Goal: Navigation & Orientation: Find specific page/section

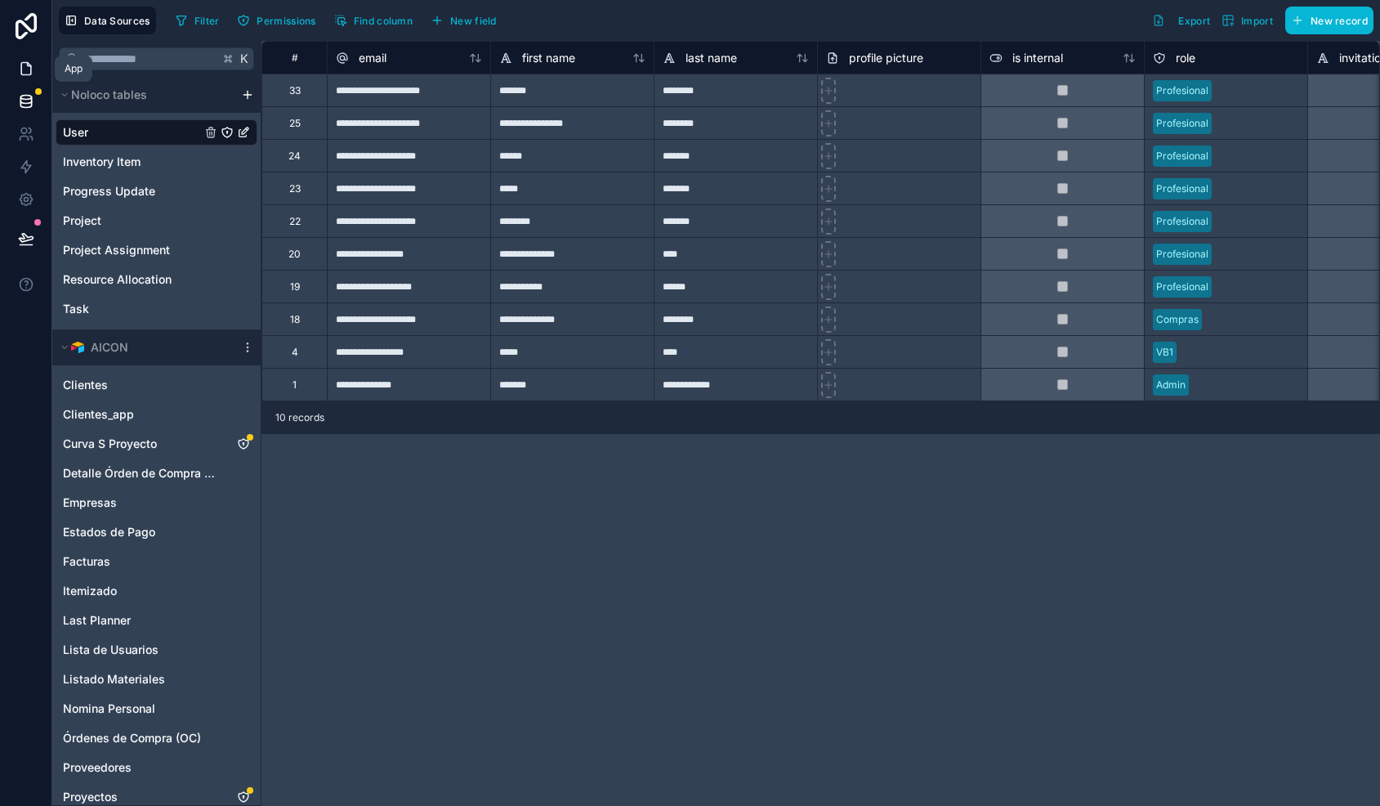
click at [26, 69] on icon at bounding box center [26, 68] width 16 height 16
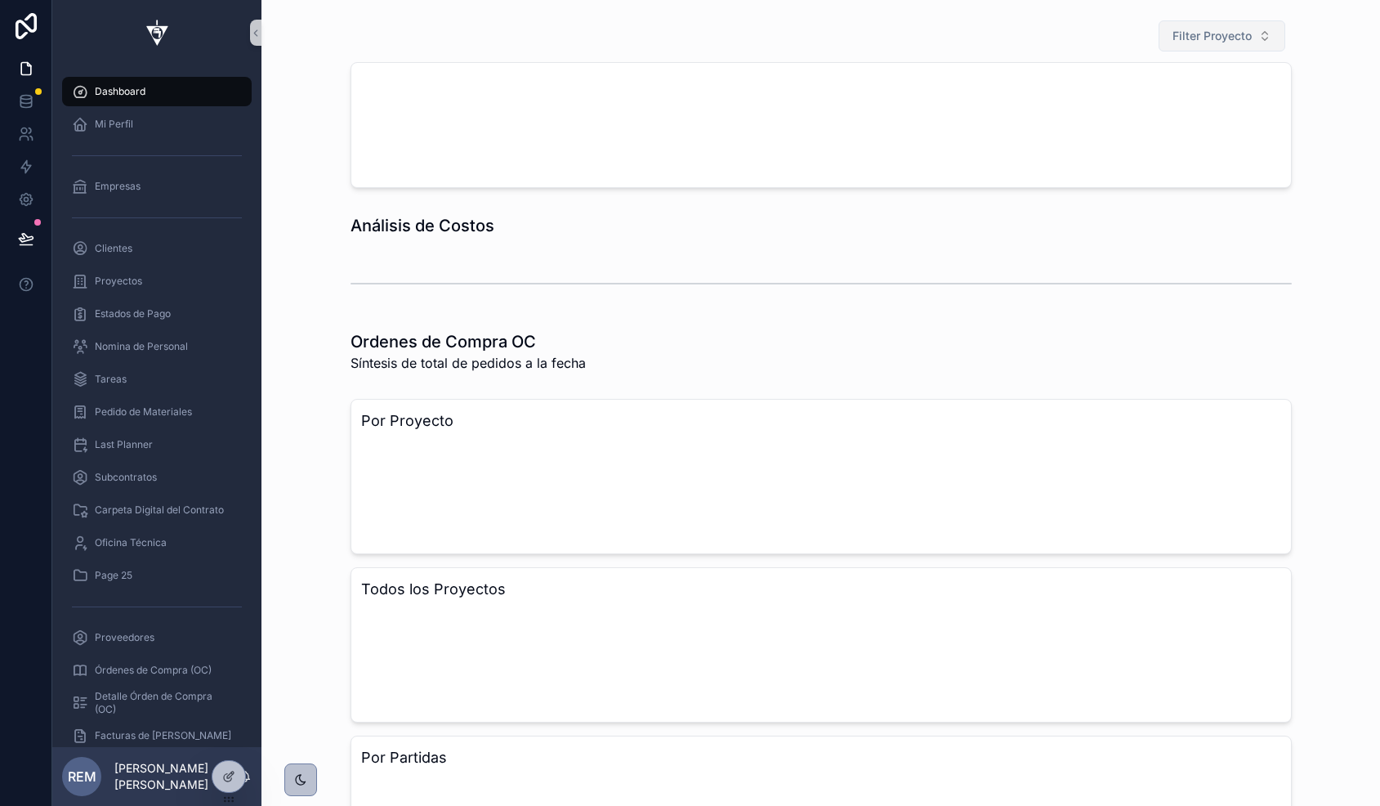
click at [1186, 31] on span "Filter Proyecto" at bounding box center [1211, 36] width 79 height 16
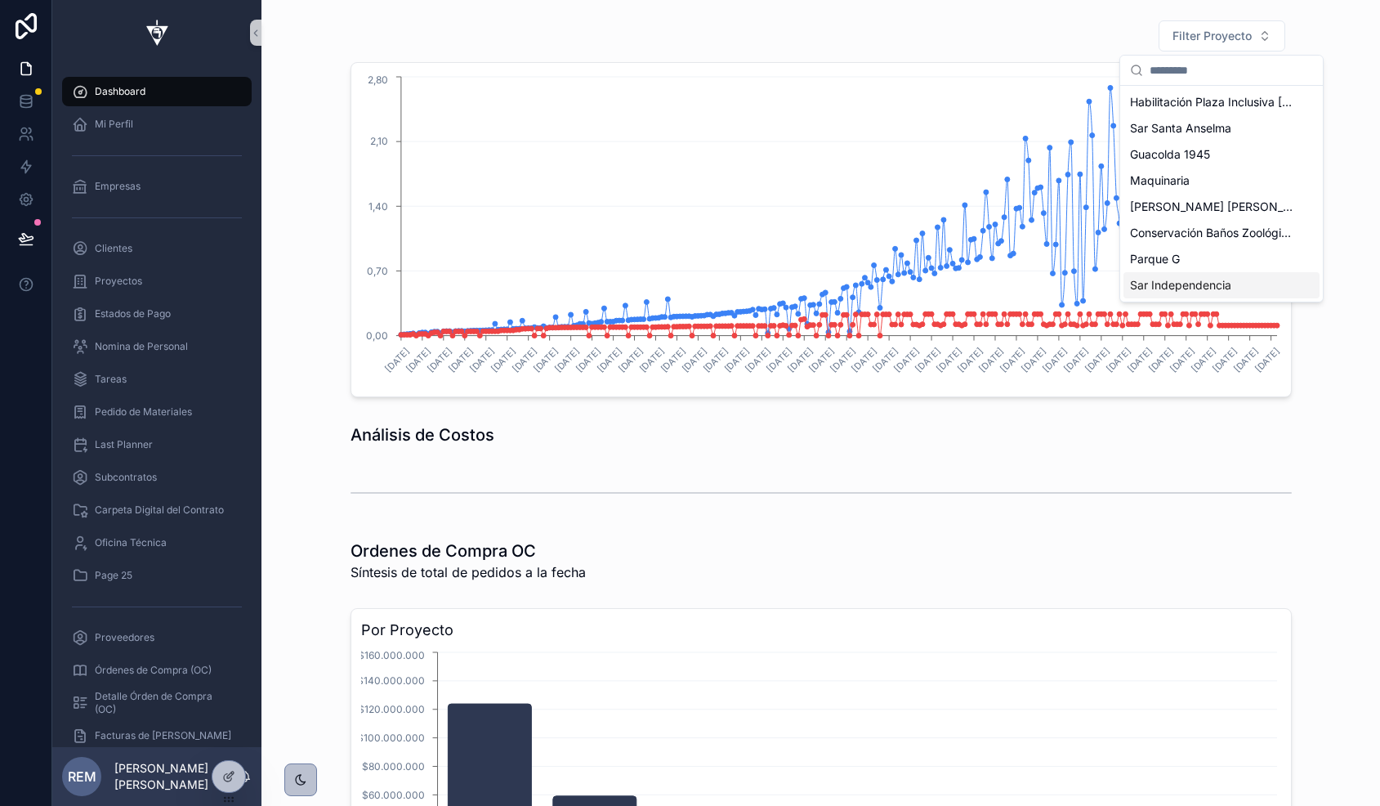
click at [1162, 284] on span "Sar Independencia" at bounding box center [1180, 285] width 101 height 16
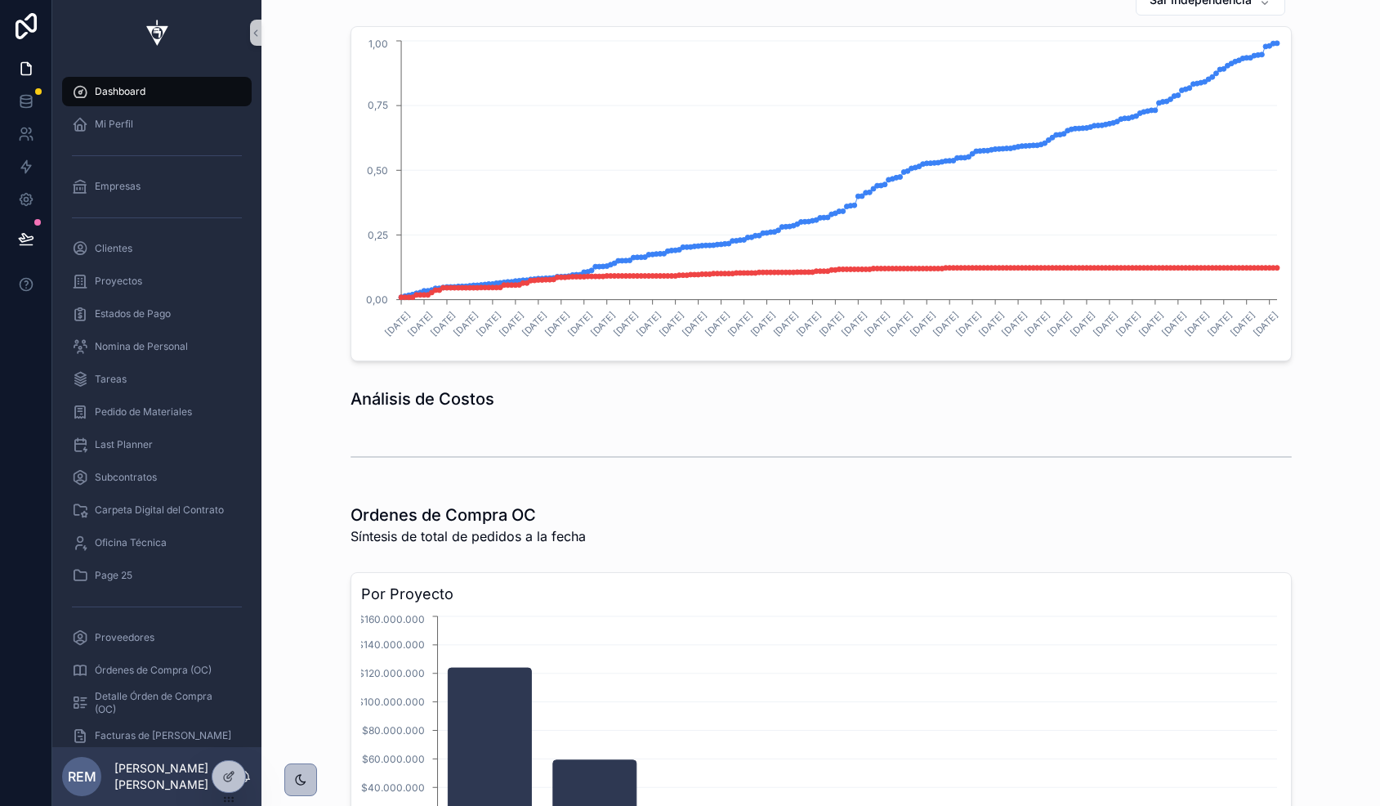
scroll to position [3, 0]
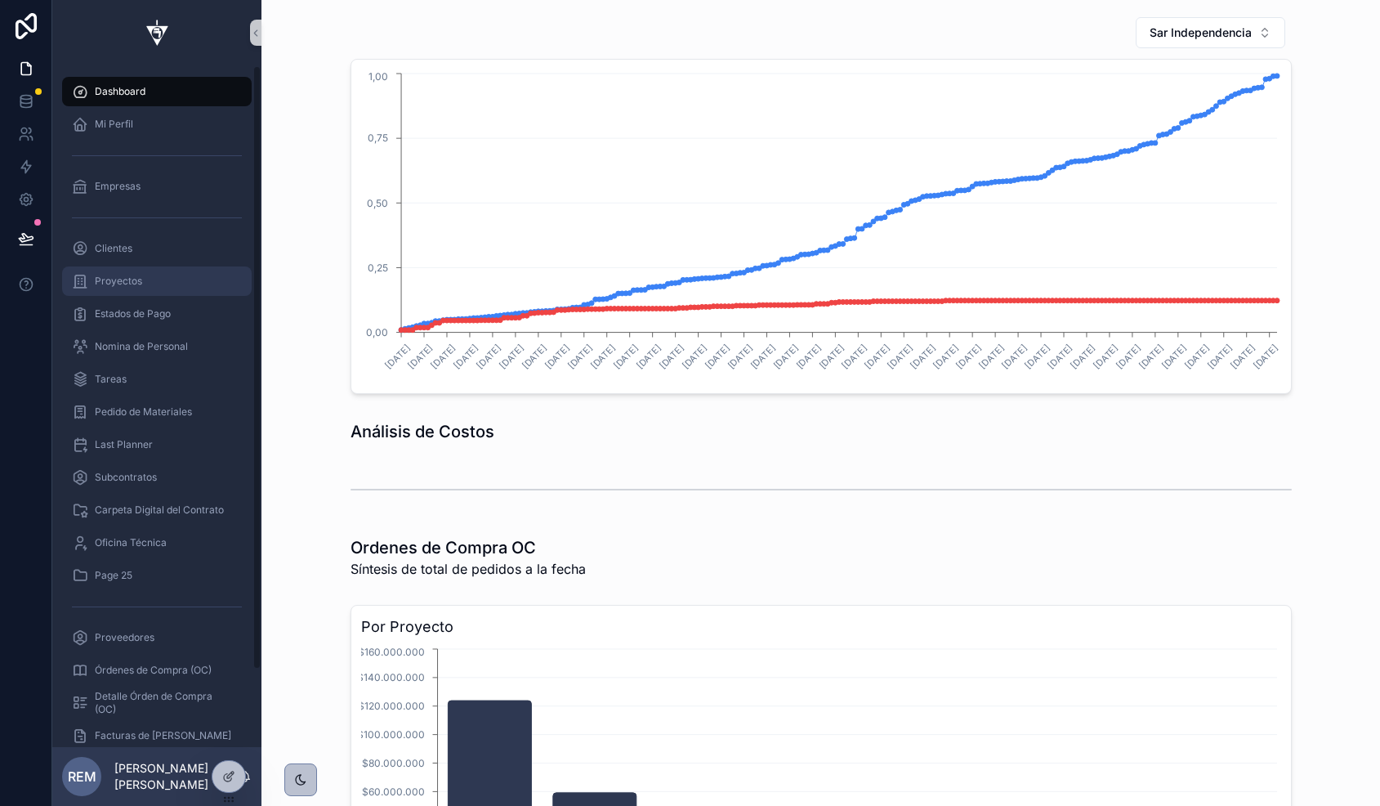
click at [141, 271] on div "Proyectos" at bounding box center [157, 281] width 170 height 26
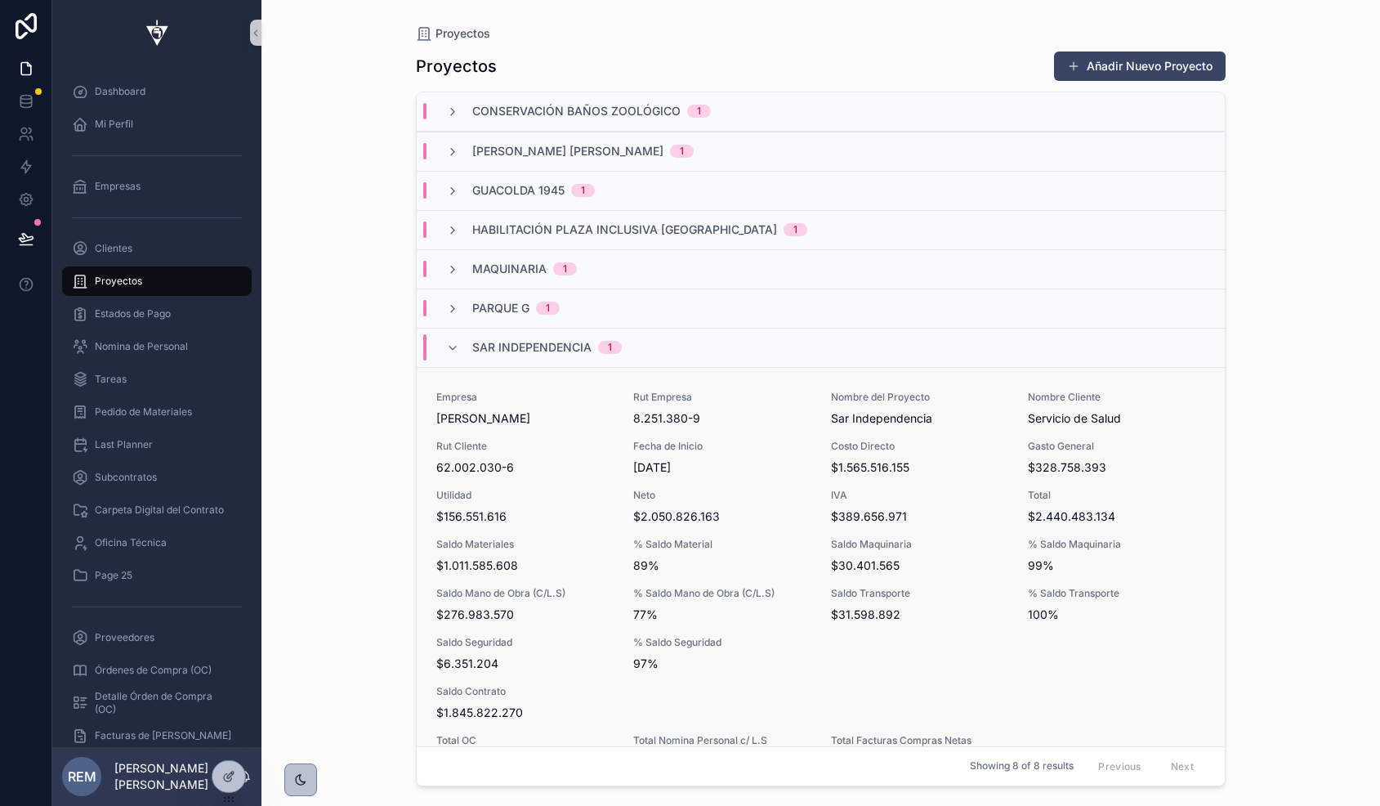
click at [610, 523] on span "$156.551.616" at bounding box center [524, 516] width 177 height 16
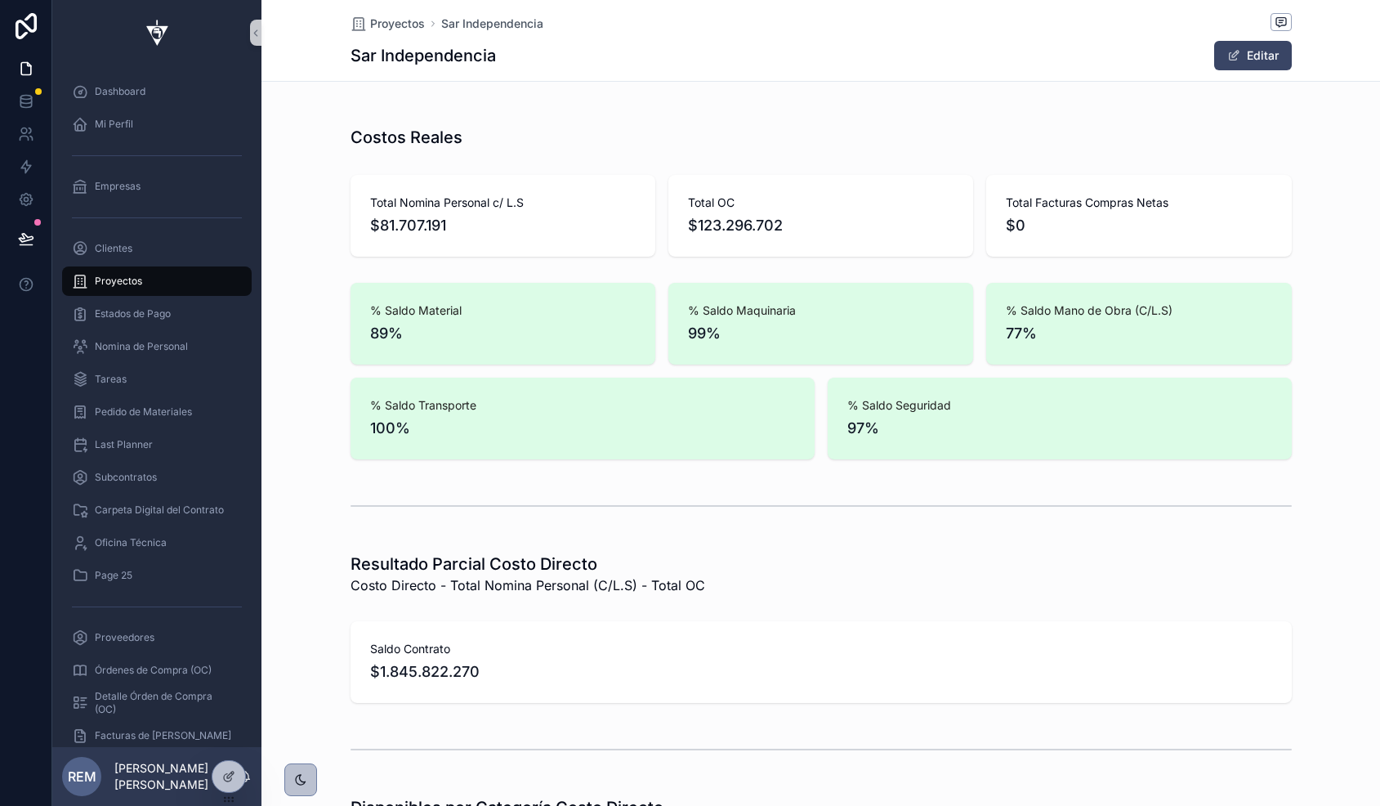
scroll to position [1033, 0]
drag, startPoint x: 695, startPoint y: 221, endPoint x: 814, endPoint y: 212, distance: 118.8
click at [814, 212] on div "Total OC $123.296.702" at bounding box center [821, 217] width 266 height 42
drag, startPoint x: 795, startPoint y: 226, endPoint x: 695, endPoint y: 228, distance: 100.5
click at [694, 229] on span "$123.296.702" at bounding box center [821, 227] width 266 height 23
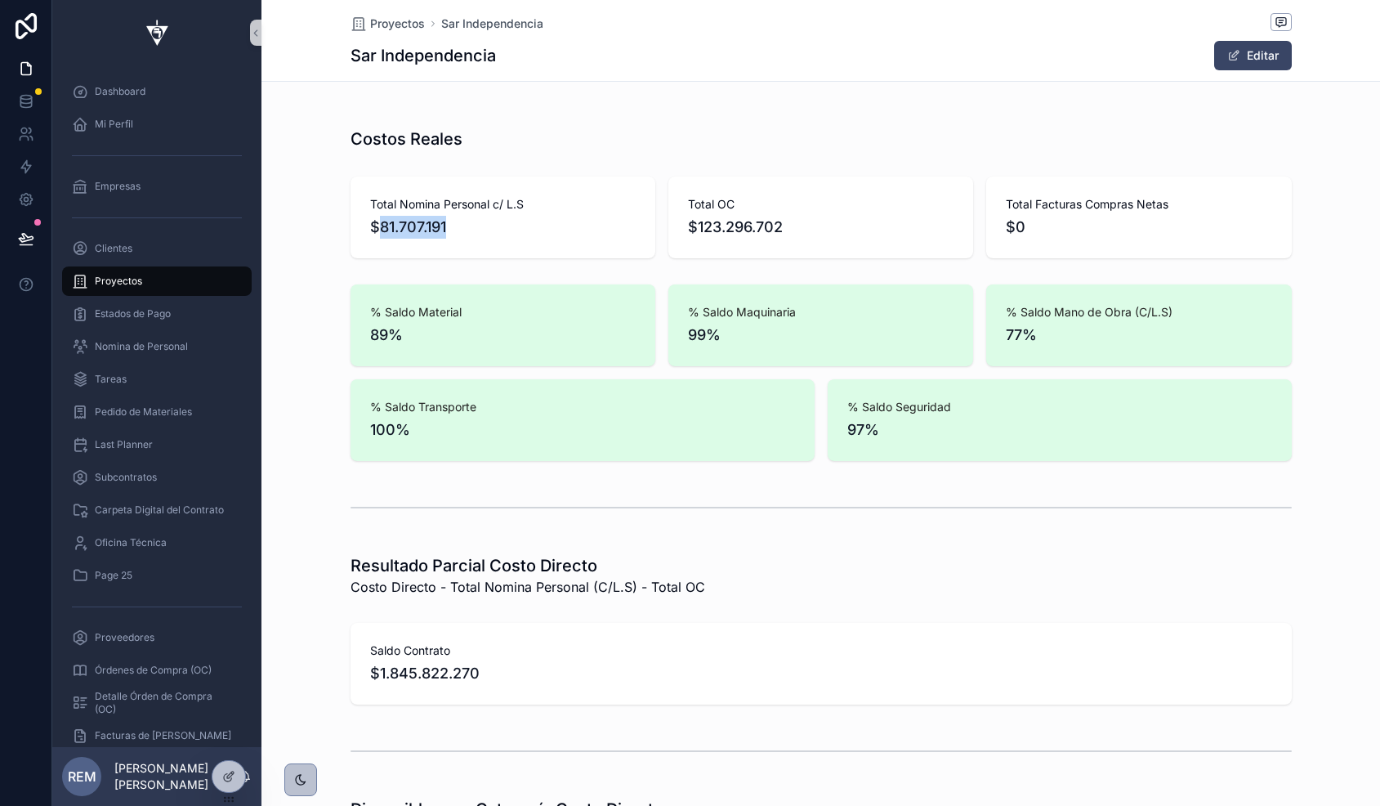
drag, startPoint x: 378, startPoint y: 222, endPoint x: 449, endPoint y: 221, distance: 71.1
click at [449, 221] on span "$81.707.191" at bounding box center [503, 227] width 266 height 23
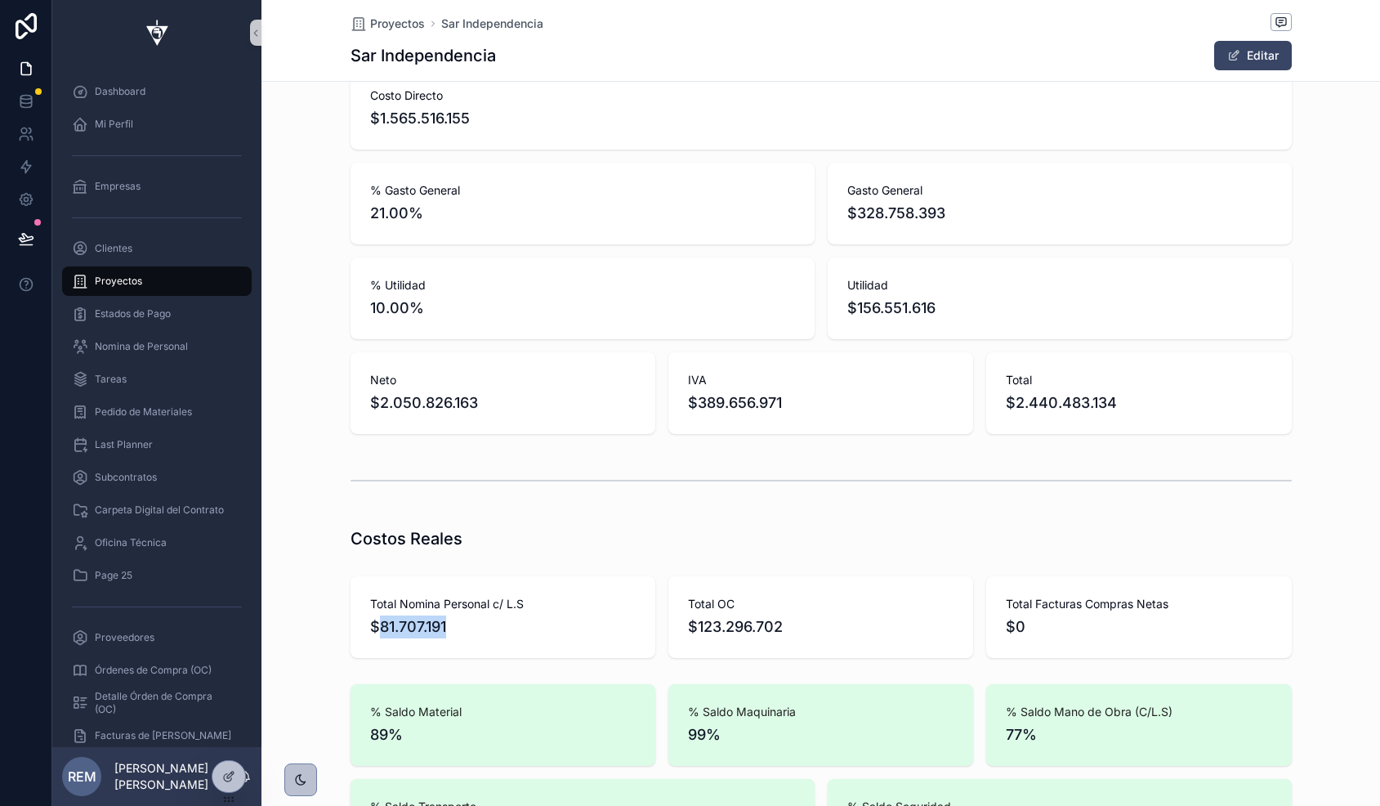
scroll to position [632, 0]
drag, startPoint x: 385, startPoint y: 119, endPoint x: 479, endPoint y: 120, distance: 94.0
click at [479, 120] on span "$1.565.516.155" at bounding box center [821, 119] width 902 height 23
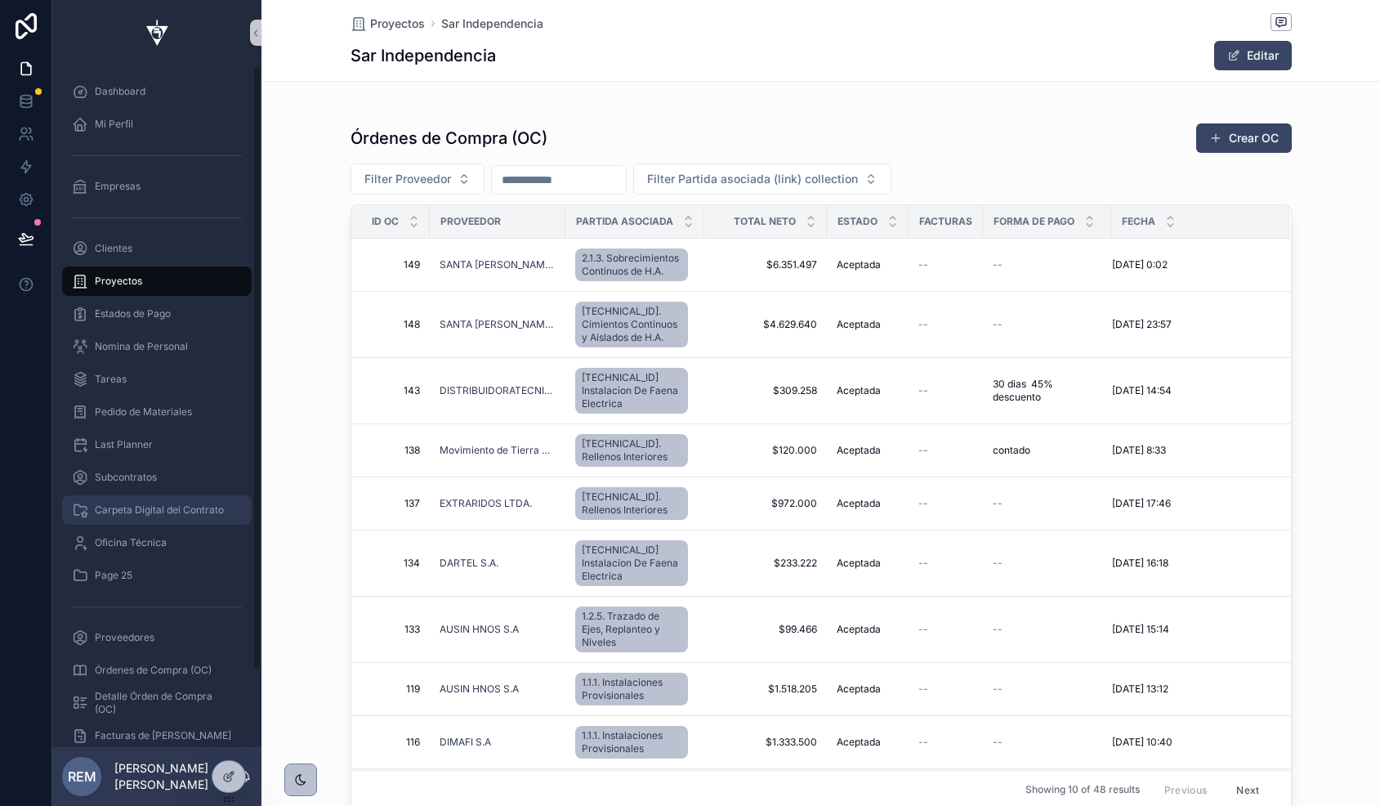
scroll to position [87, 0]
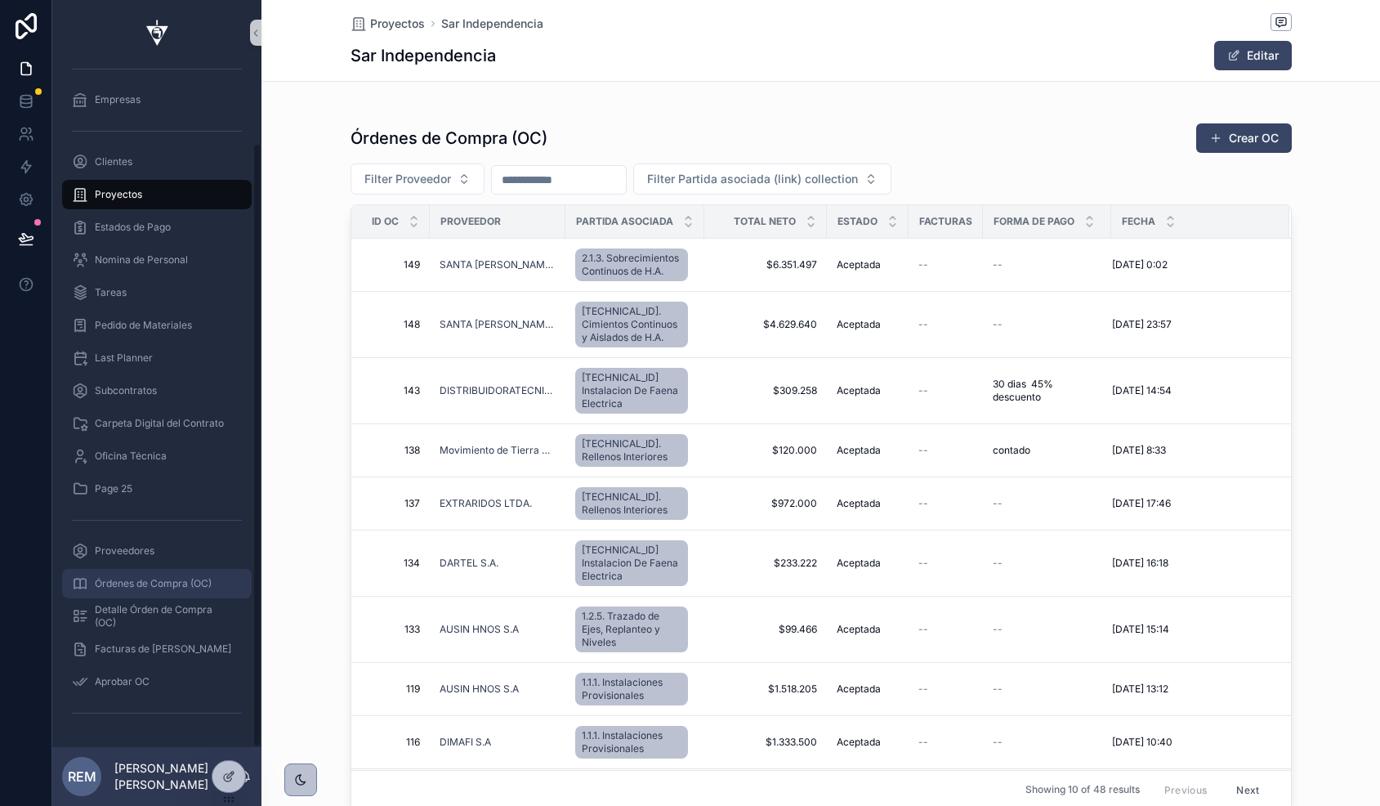
click at [129, 581] on span "Órdenes de Compra (OC)" at bounding box center [153, 583] width 117 height 13
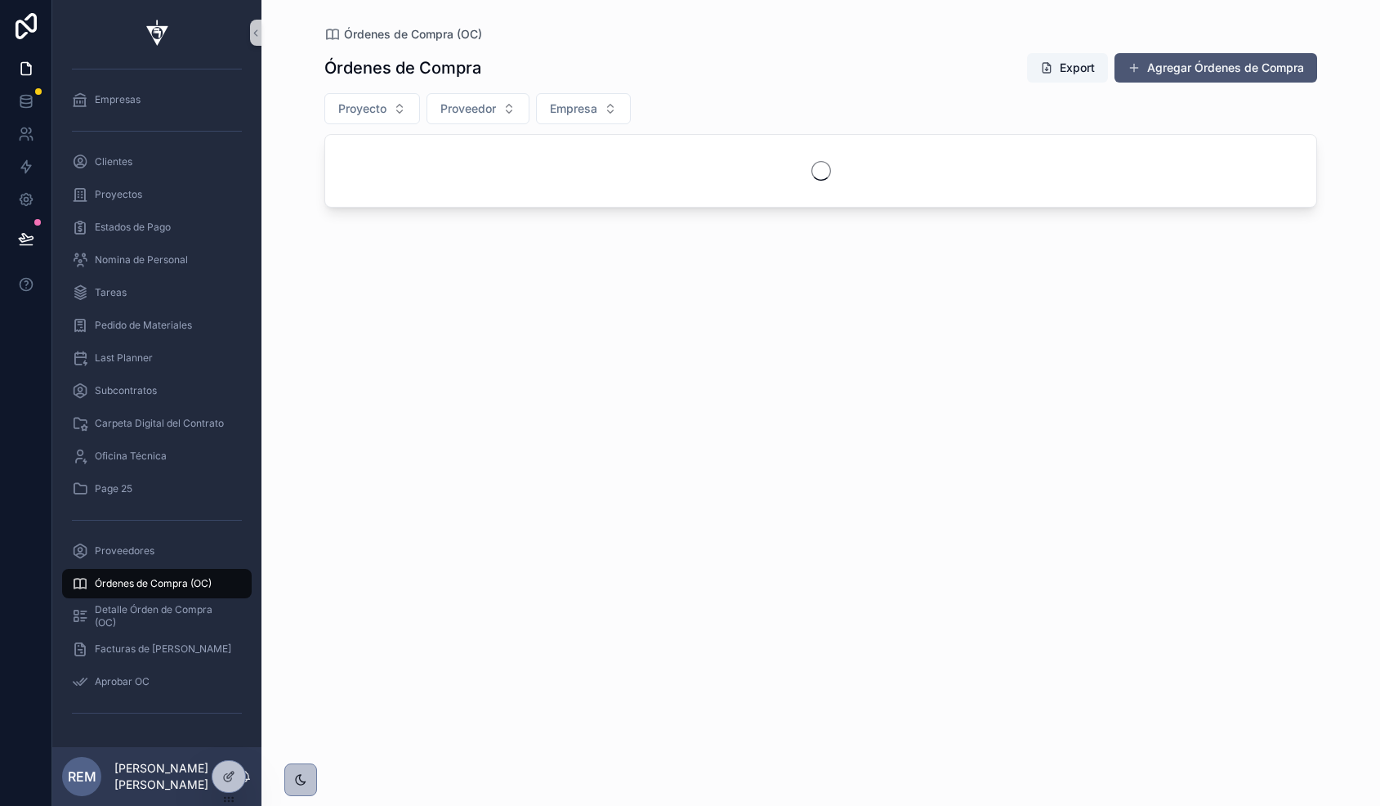
click at [1223, 61] on button "Agregar Órdenes de Compra" at bounding box center [1215, 67] width 203 height 29
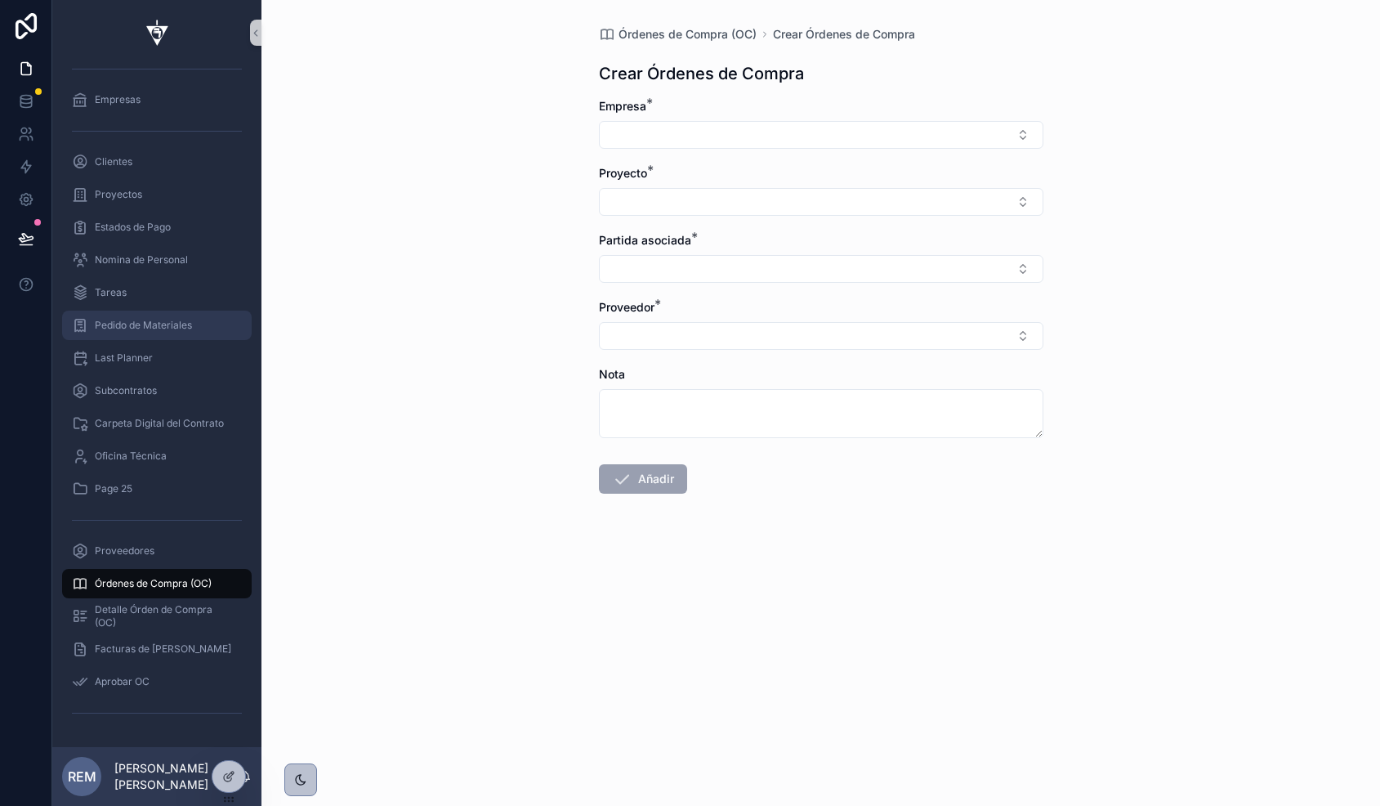
click at [100, 333] on div "Pedido de Materiales" at bounding box center [157, 325] width 170 height 26
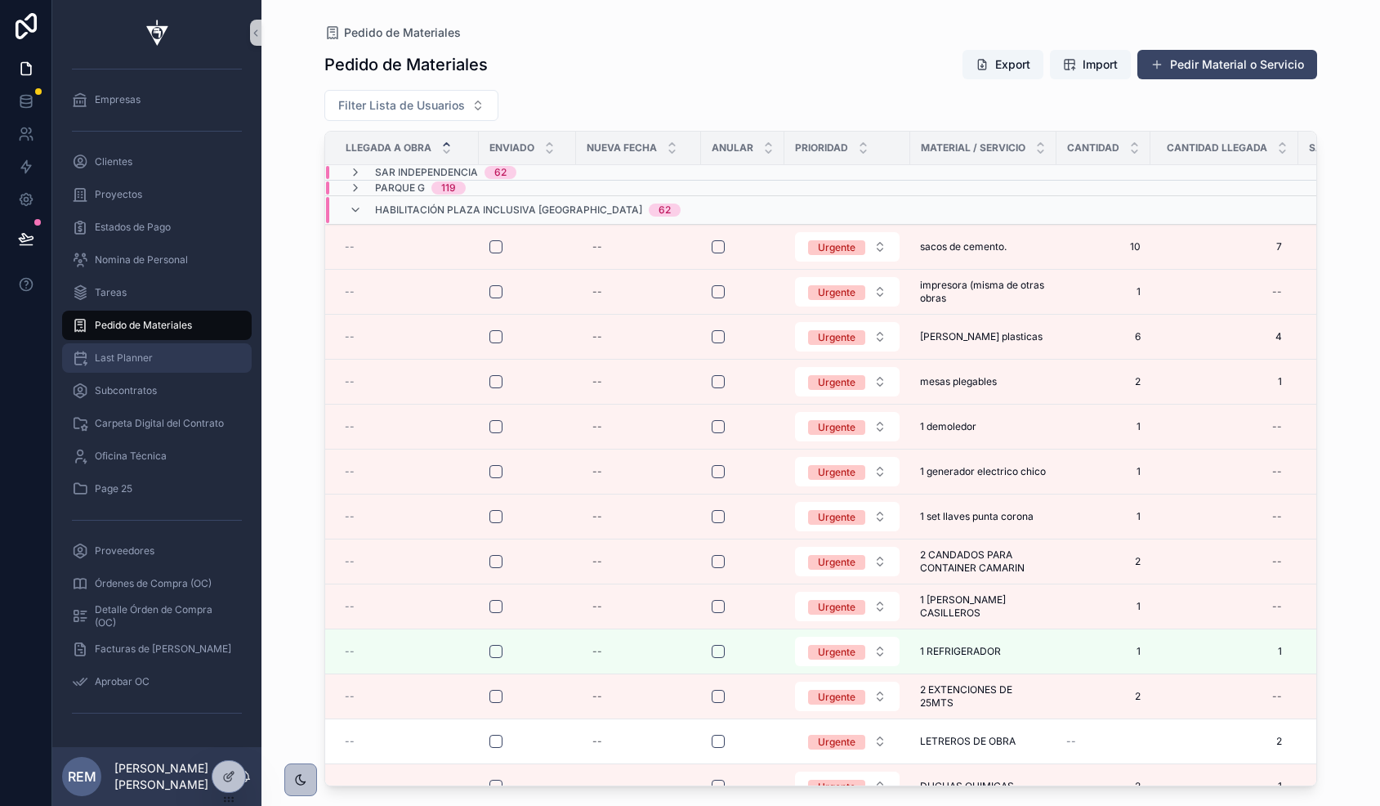
click at [115, 354] on span "Last Planner" at bounding box center [124, 357] width 58 height 13
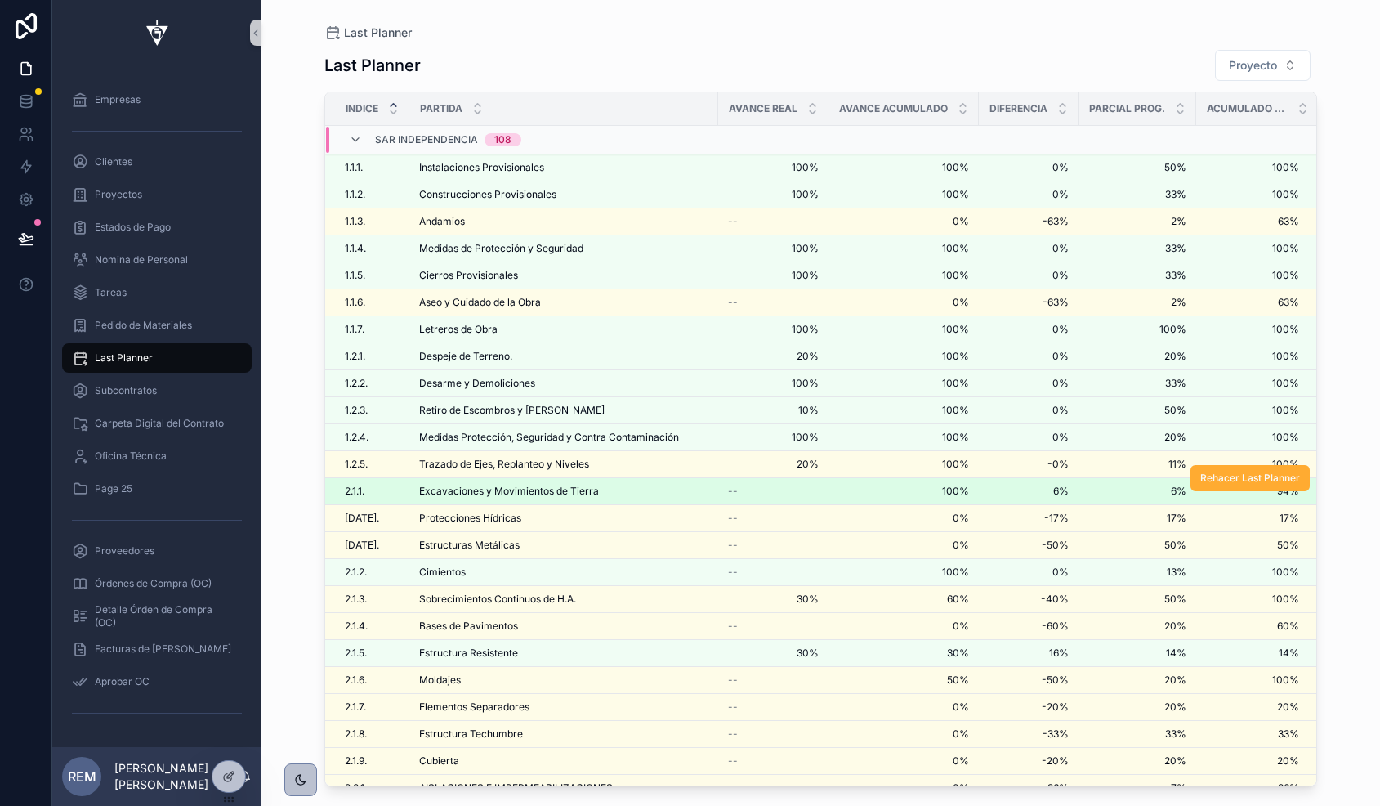
click at [491, 497] on span "Excavaciones y Movimientos de Tierra" at bounding box center [509, 491] width 180 height 13
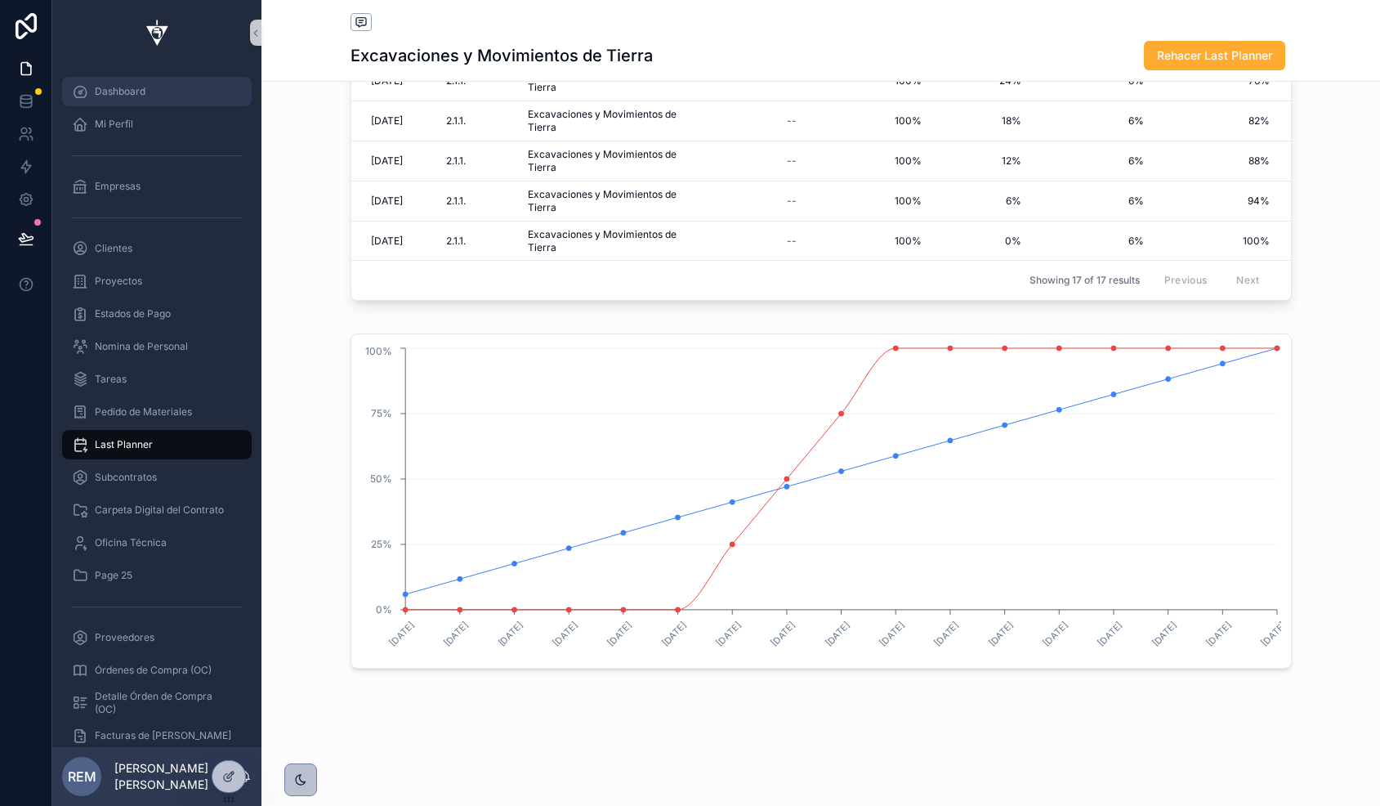
click at [123, 91] on span "Dashboard" at bounding box center [120, 91] width 51 height 13
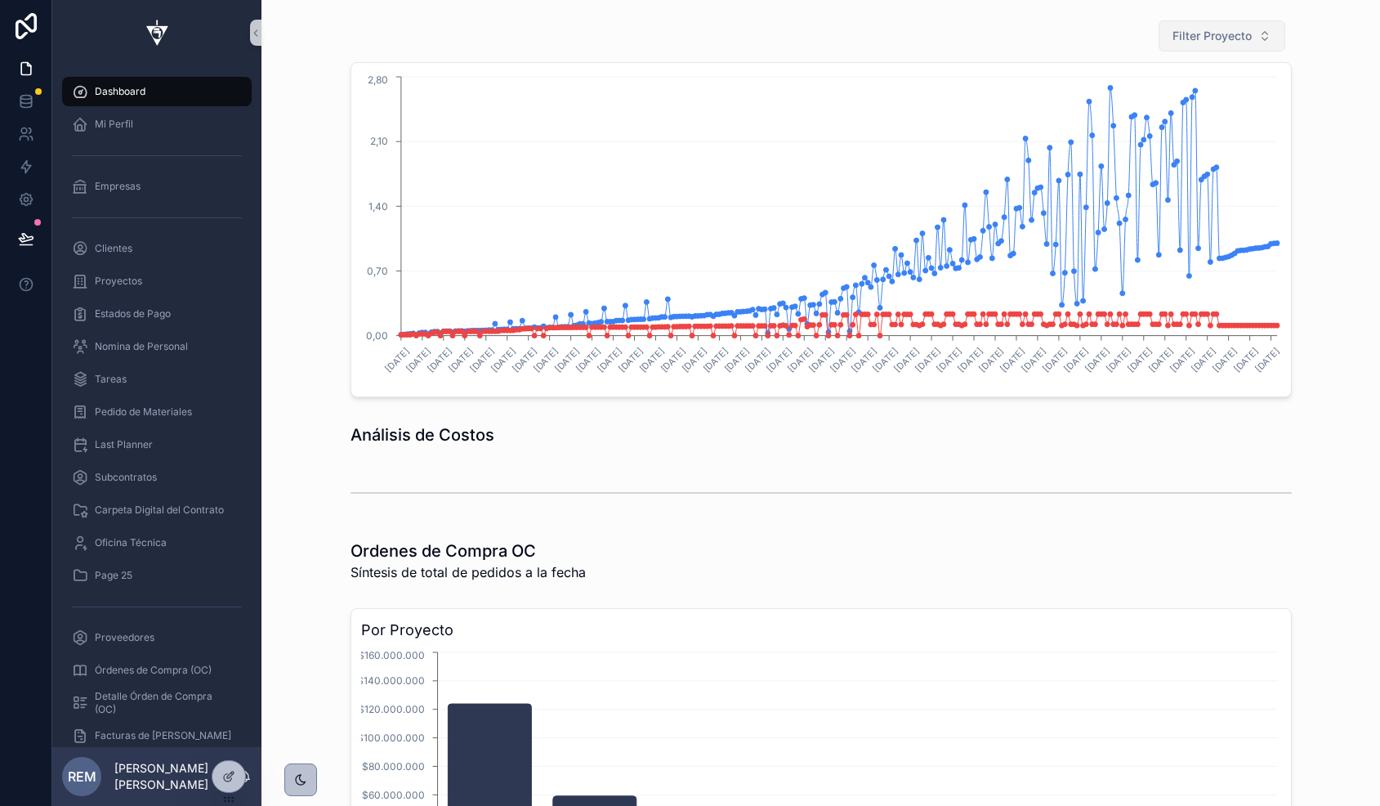
click at [1194, 26] on button "Filter Proyecto" at bounding box center [1222, 35] width 127 height 31
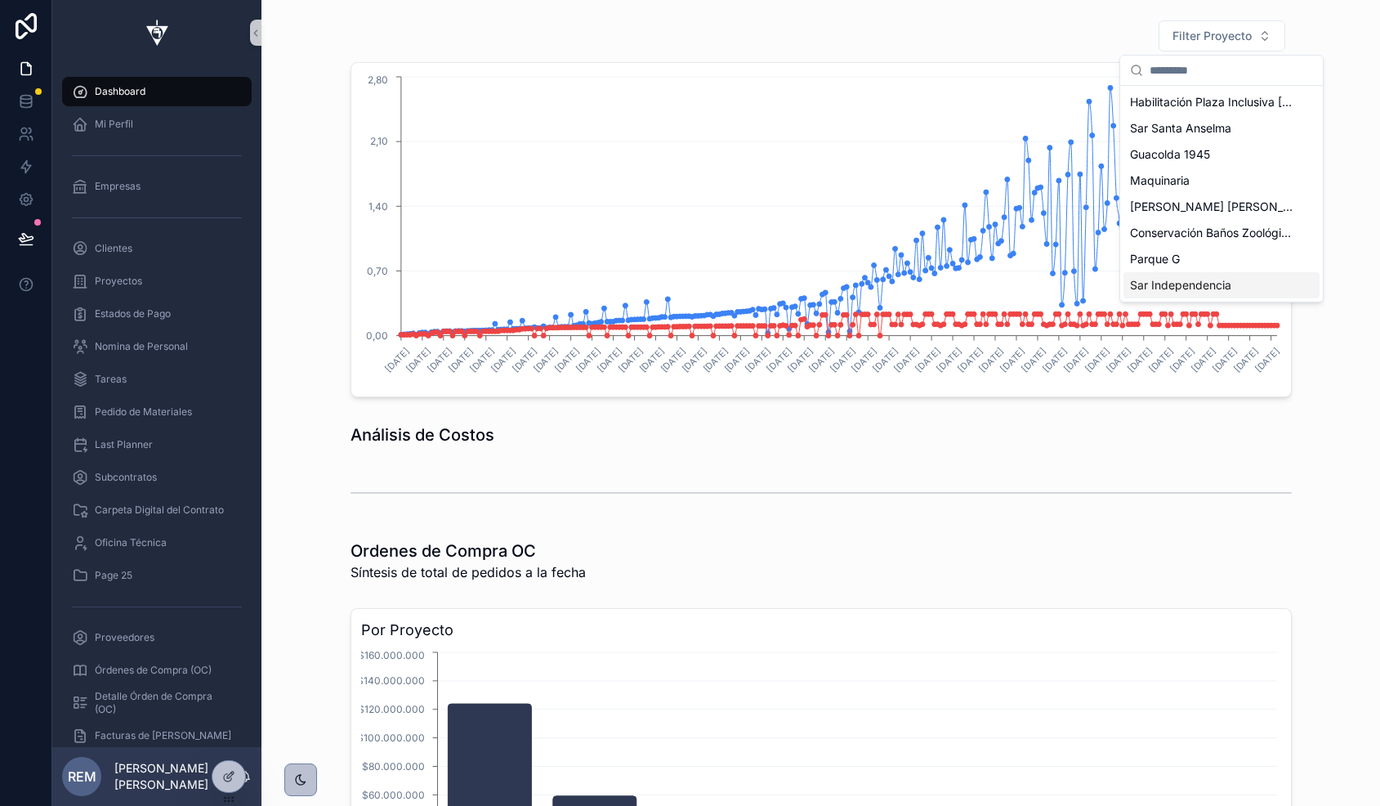
click at [1215, 282] on span "Sar Independencia" at bounding box center [1180, 285] width 101 height 16
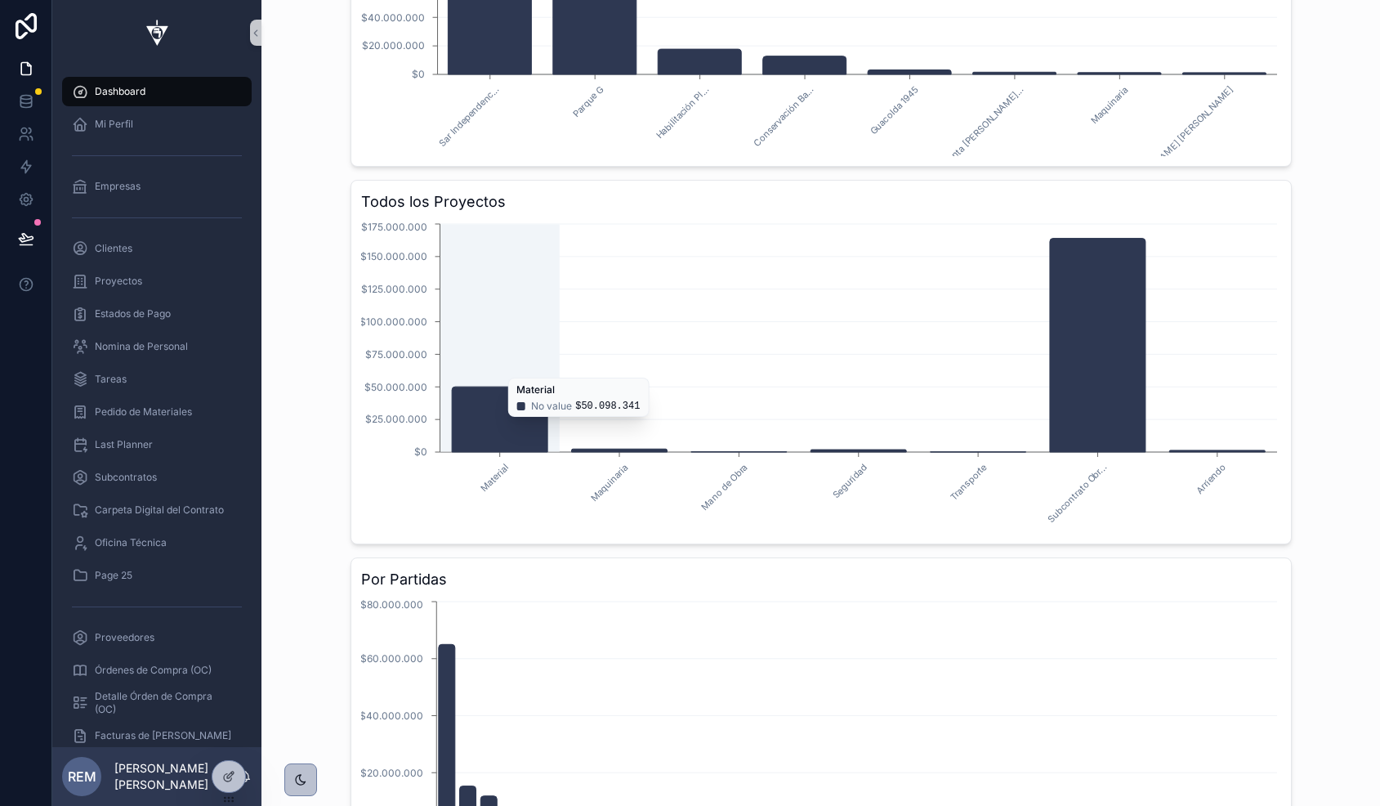
scroll to position [812, 0]
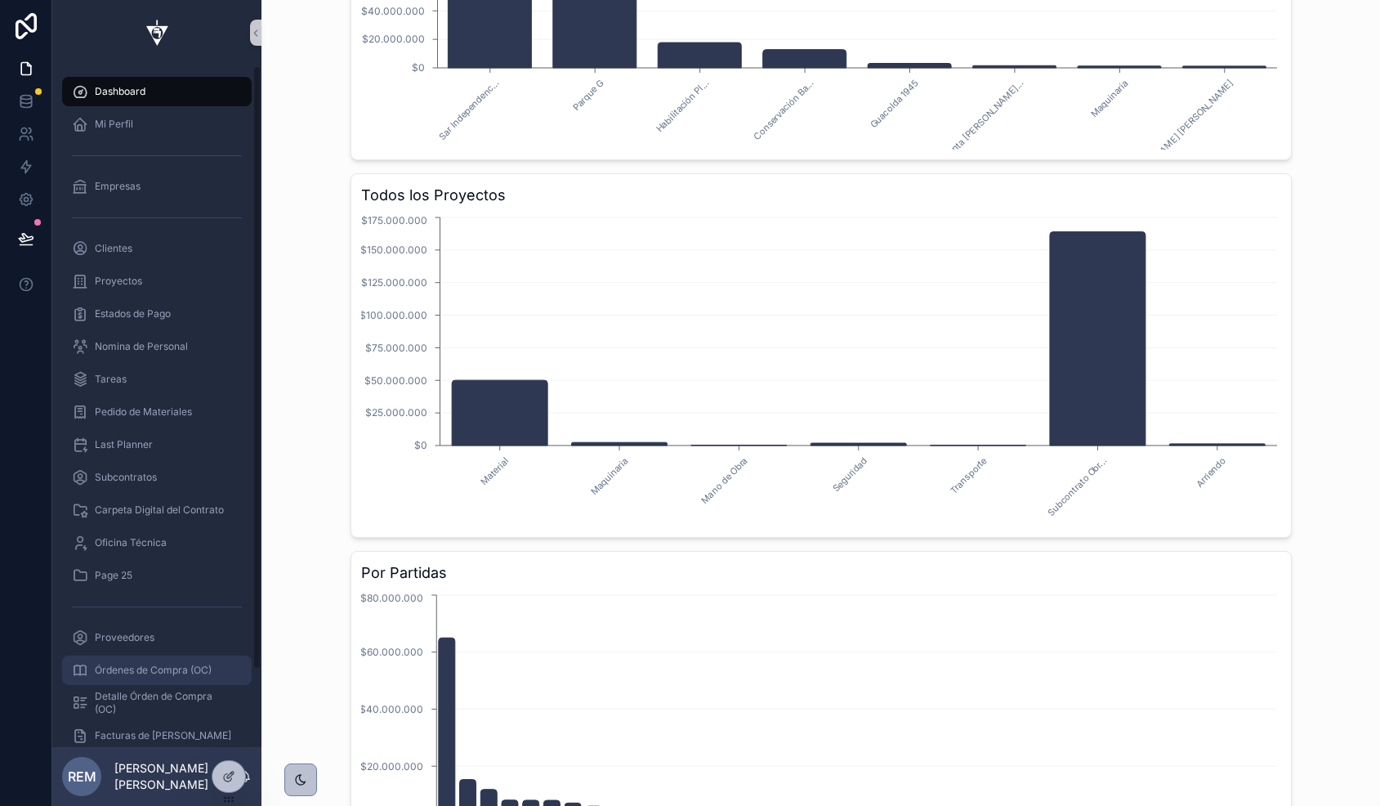
click at [176, 657] on div "Órdenes de Compra (OC)" at bounding box center [157, 670] width 170 height 26
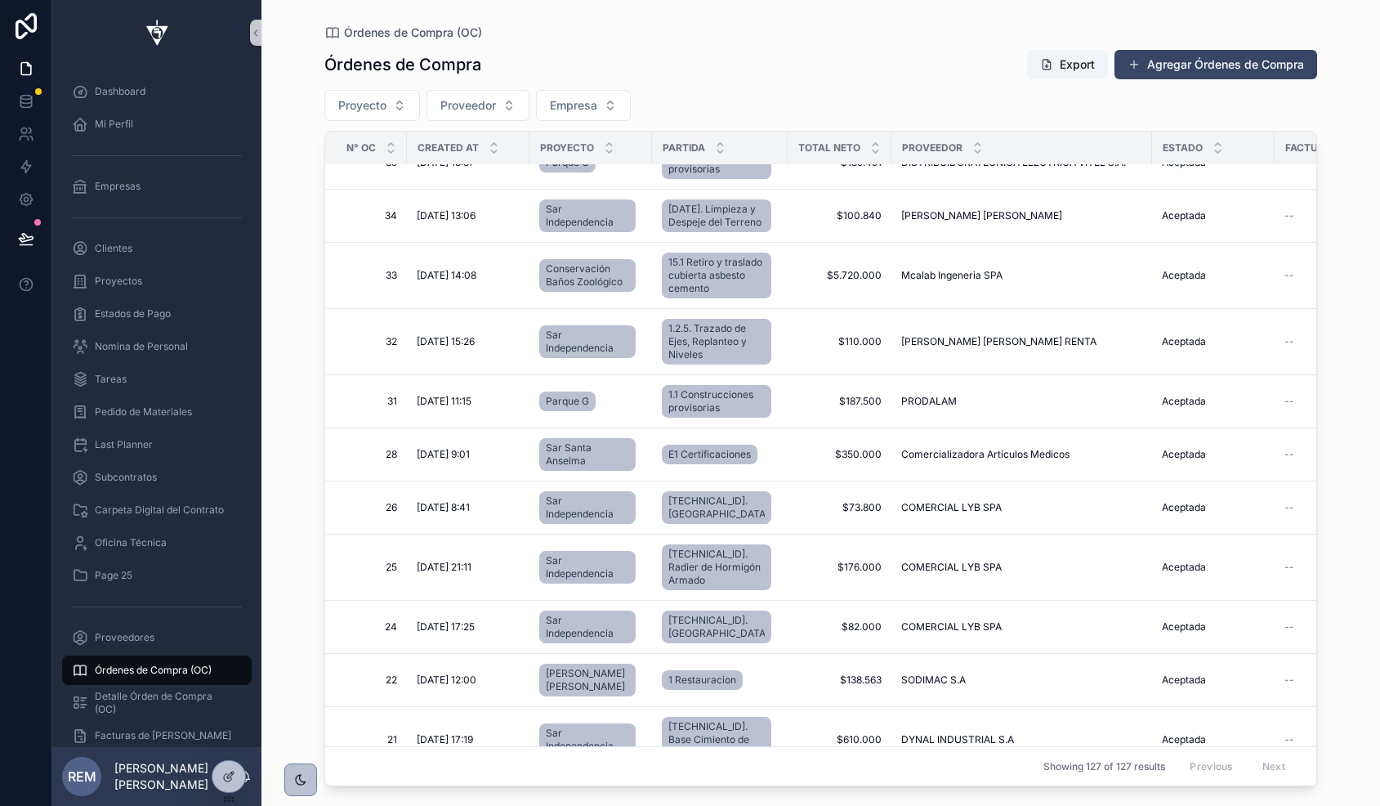
scroll to position [7225, 41]
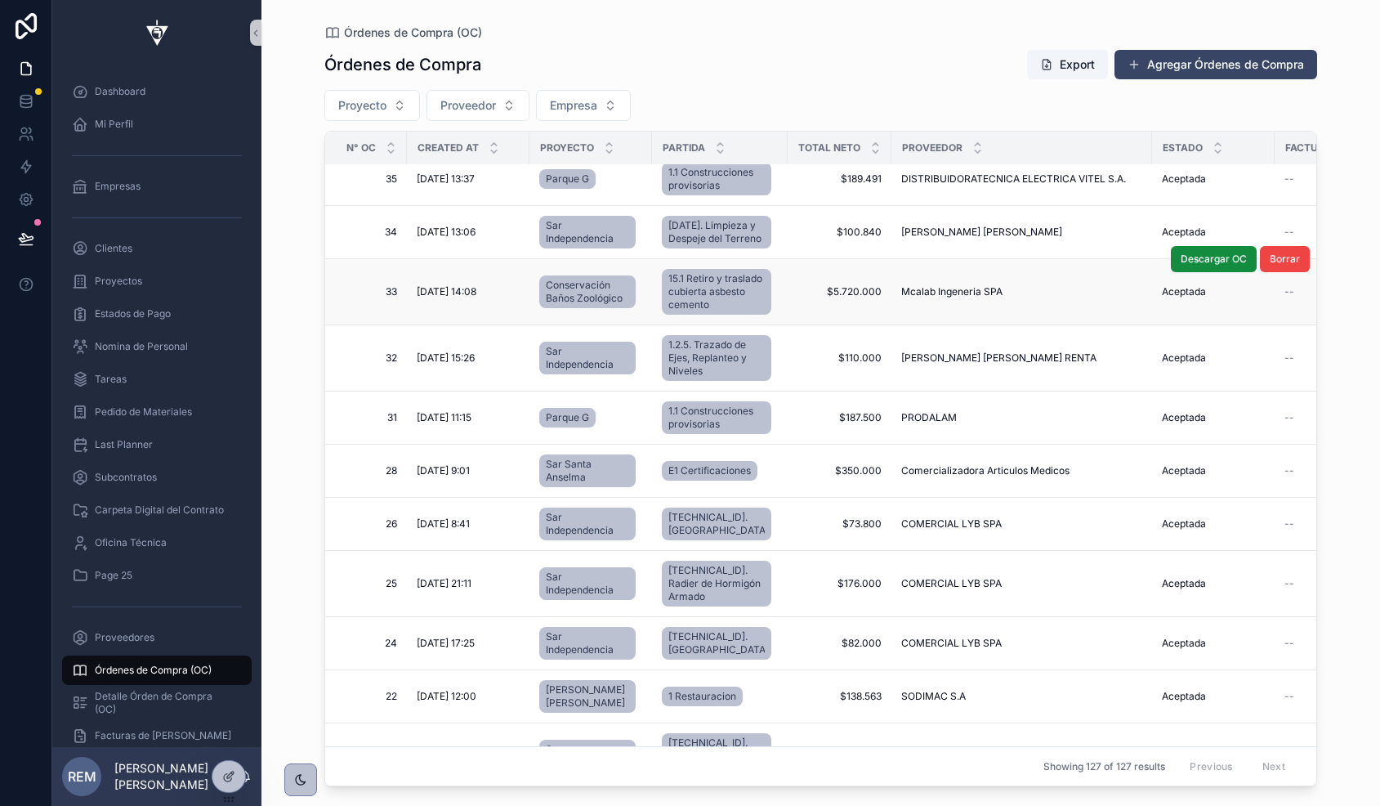
click at [450, 298] on span "[DATE] 14:08" at bounding box center [447, 291] width 60 height 13
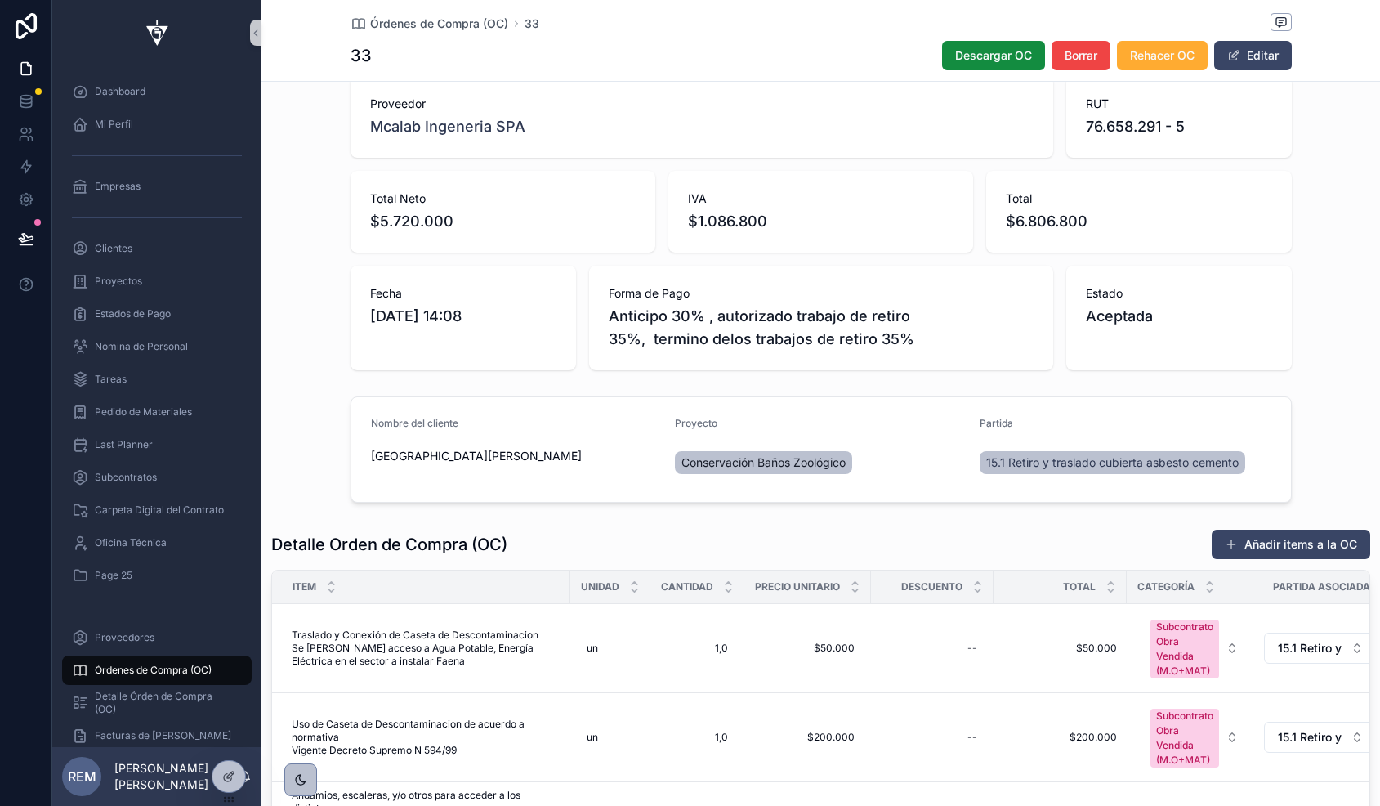
scroll to position [34, 0]
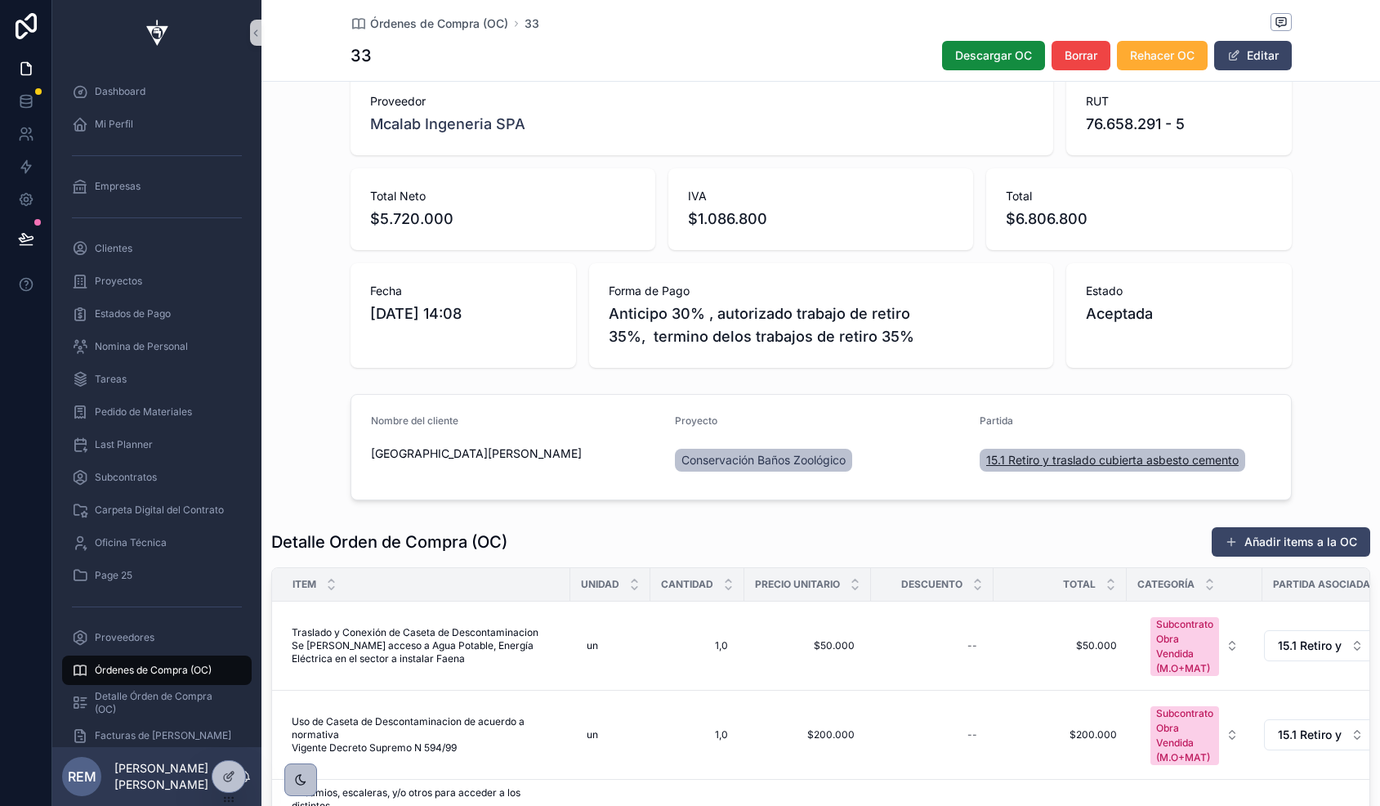
click at [1025, 456] on span "15.1 Retiro y traslado cubierta asbesto cemento" at bounding box center [1112, 460] width 252 height 16
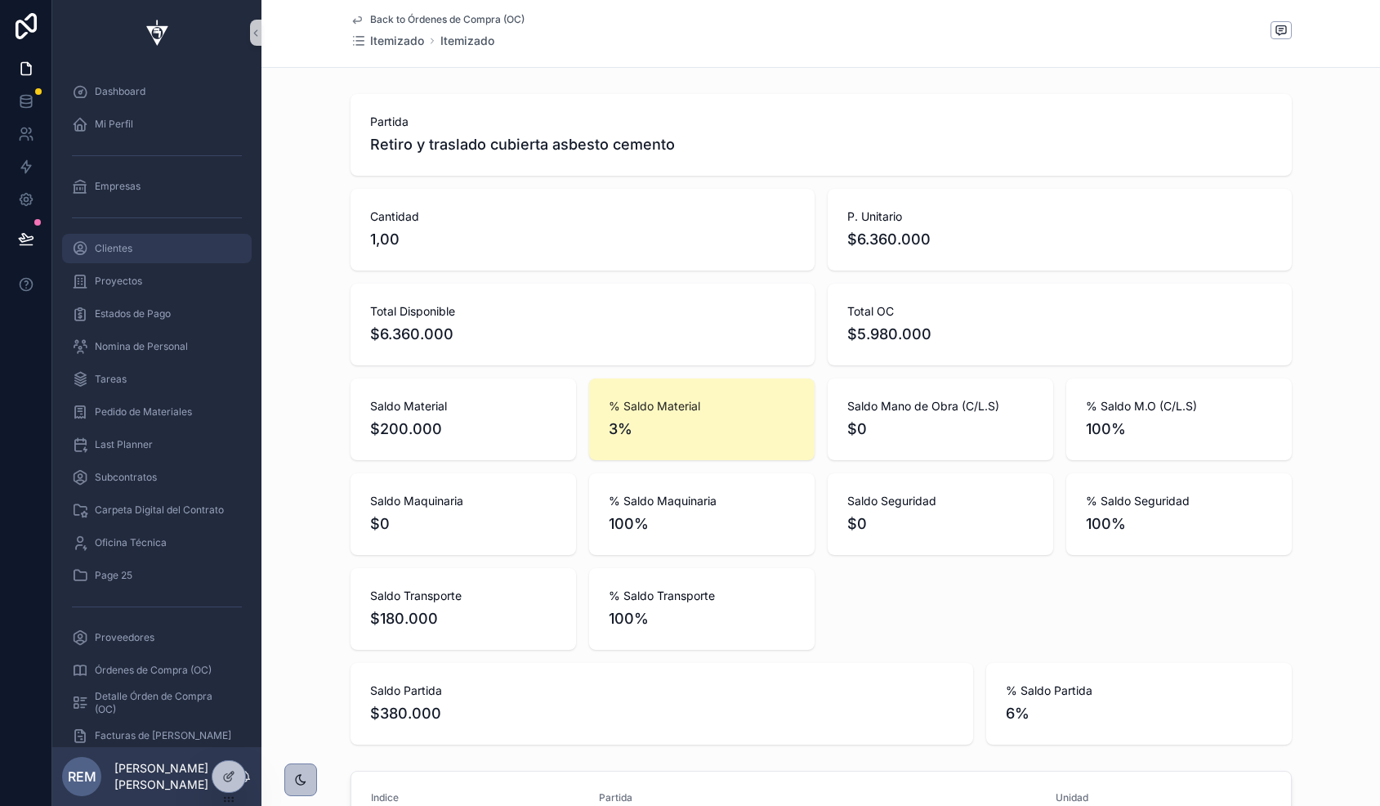
click at [100, 239] on div "Clientes" at bounding box center [157, 248] width 170 height 26
